Goal: Task Accomplishment & Management: Manage account settings

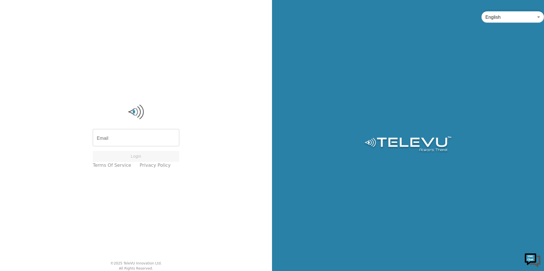
click at [128, 140] on input "Email" at bounding box center [136, 139] width 86 height 16
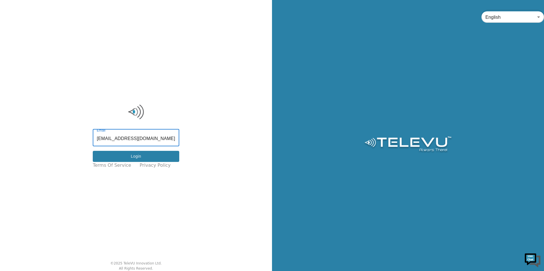
type input "ali.ahmed@nshealth.ca"
click at [124, 159] on button "Login" at bounding box center [136, 156] width 86 height 11
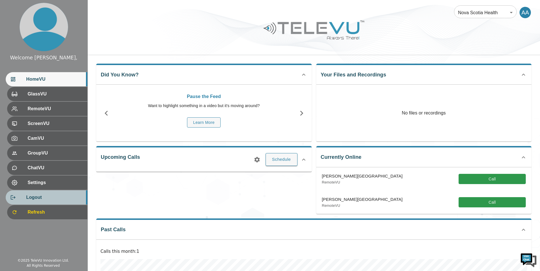
click at [23, 200] on div at bounding box center [18, 198] width 16 height 6
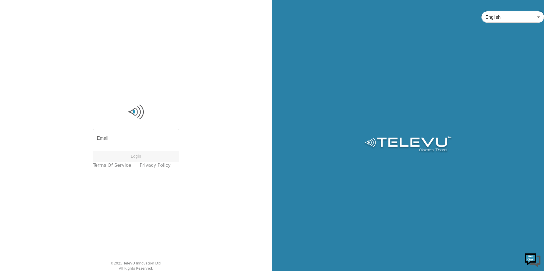
click at [129, 136] on input "Email" at bounding box center [136, 139] width 86 height 16
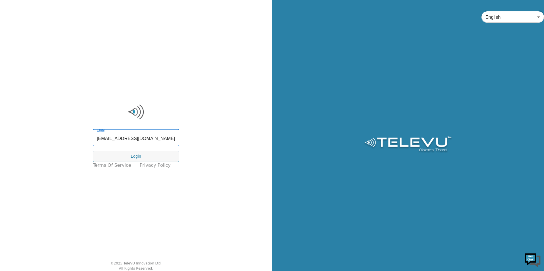
type input "ali.ahmed@nshealth.ca"
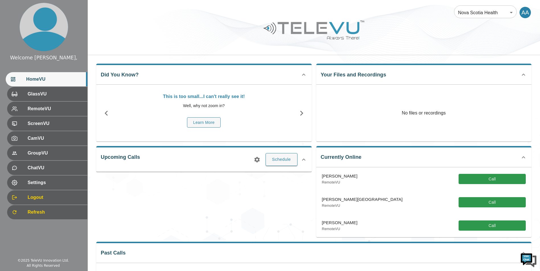
click at [304, 158] on icon at bounding box center [303, 159] width 7 height 7
click at [304, 158] on icon at bounding box center [303, 157] width 7 height 7
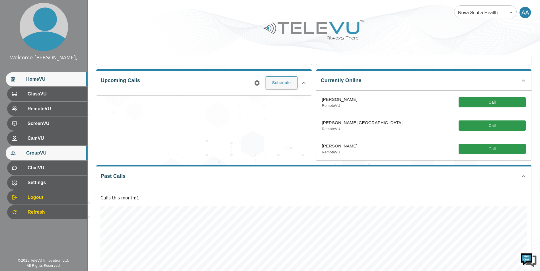
scroll to position [108, 0]
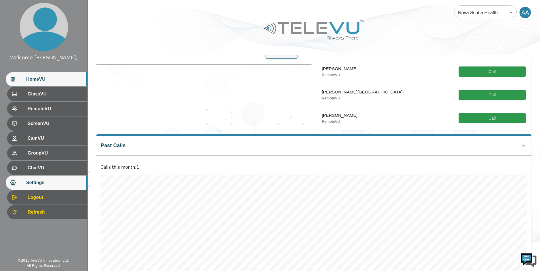
click at [17, 186] on div "Settings" at bounding box center [47, 183] width 82 height 14
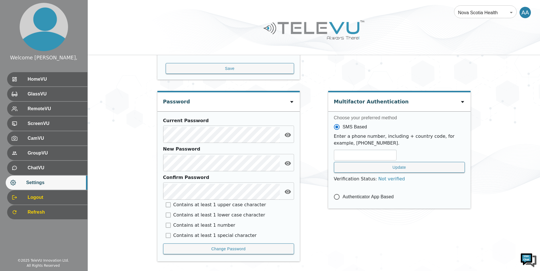
scroll to position [233, 0]
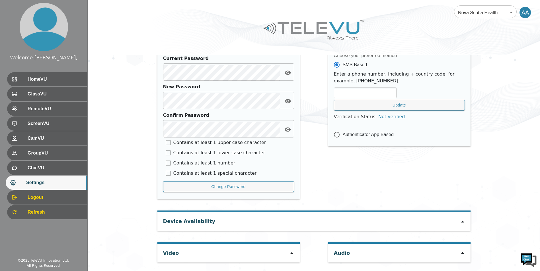
click at [294, 254] on icon at bounding box center [291, 253] width 5 height 5
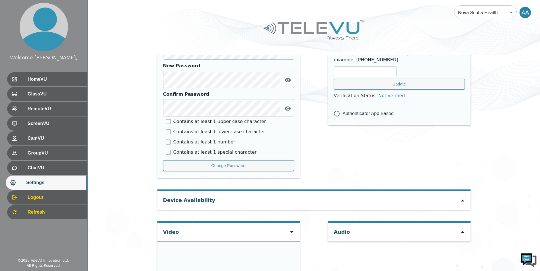
scroll to position [313, 0]
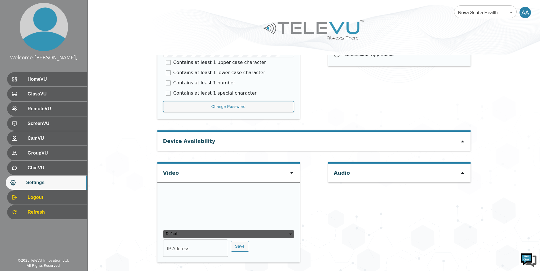
type input "1d858896e2b19ff24d8896755d4fa07a3af444476dd740bfd4a41717f3b3a53d"
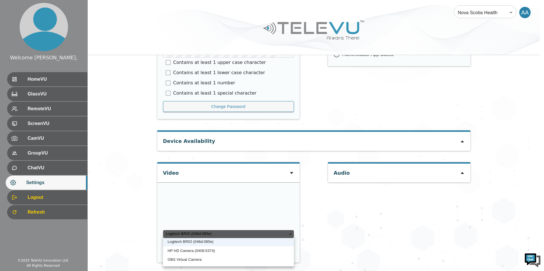
click at [279, 234] on div "Logitech BRIO (046d:085e)" at bounding box center [228, 234] width 131 height 8
click at [324, 215] on div at bounding box center [272, 135] width 544 height 271
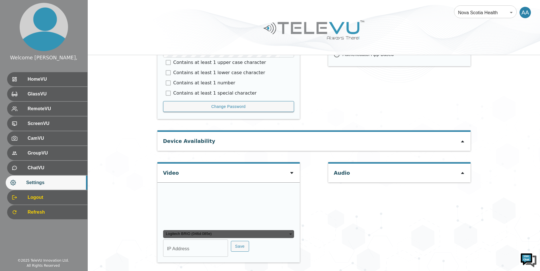
click at [208, 249] on input "IP Address" at bounding box center [195, 249] width 65 height 16
click at [291, 170] on div at bounding box center [291, 173] width 5 height 7
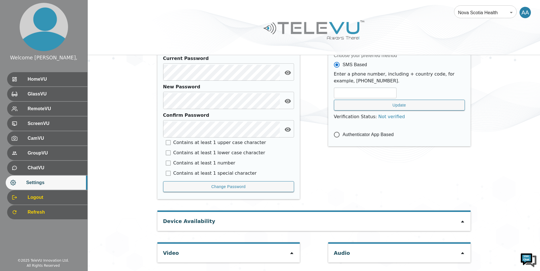
click at [411, 249] on div "Audio" at bounding box center [399, 253] width 142 height 19
drag, startPoint x: 466, startPoint y: 252, endPoint x: 460, endPoint y: 254, distance: 6.1
click at [465, 252] on div "Audio" at bounding box center [399, 253] width 142 height 19
click at [460, 254] on icon at bounding box center [462, 253] width 5 height 5
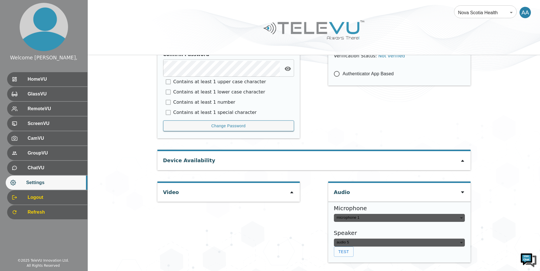
click at [296, 194] on div "Video" at bounding box center [228, 192] width 142 height 19
click at [290, 193] on icon at bounding box center [291, 192] width 5 height 5
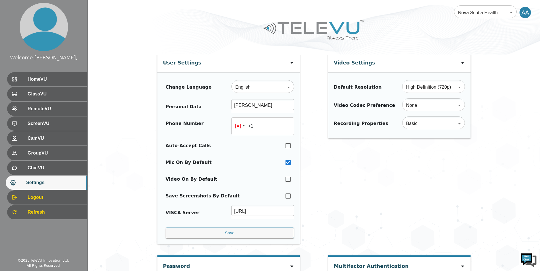
scroll to position [0, 0]
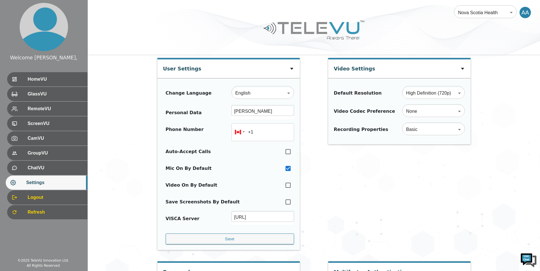
click at [526, 14] on div "AA" at bounding box center [524, 12] width 11 height 11
click at [523, 11] on div "AA" at bounding box center [524, 12] width 11 height 11
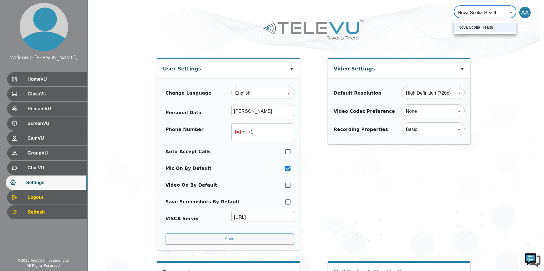
click at [87, 167] on div at bounding box center [272, 135] width 544 height 271
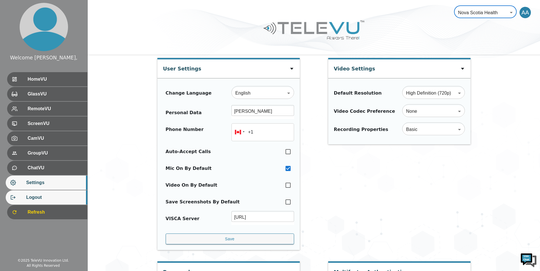
click at [49, 196] on span "Logout" at bounding box center [54, 197] width 57 height 7
